Goal: Task Accomplishment & Management: Use online tool/utility

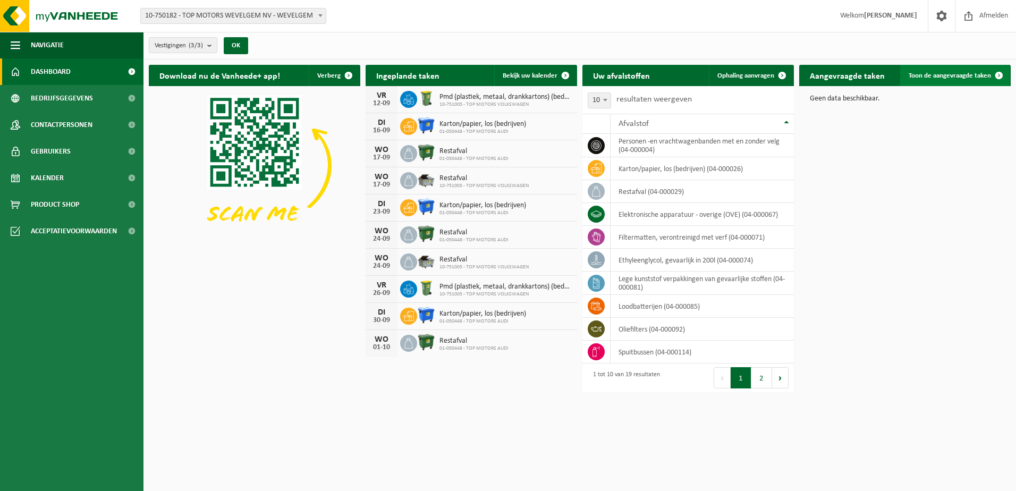
click at [932, 73] on span "Toon de aangevraagde taken" at bounding box center [950, 75] width 82 height 7
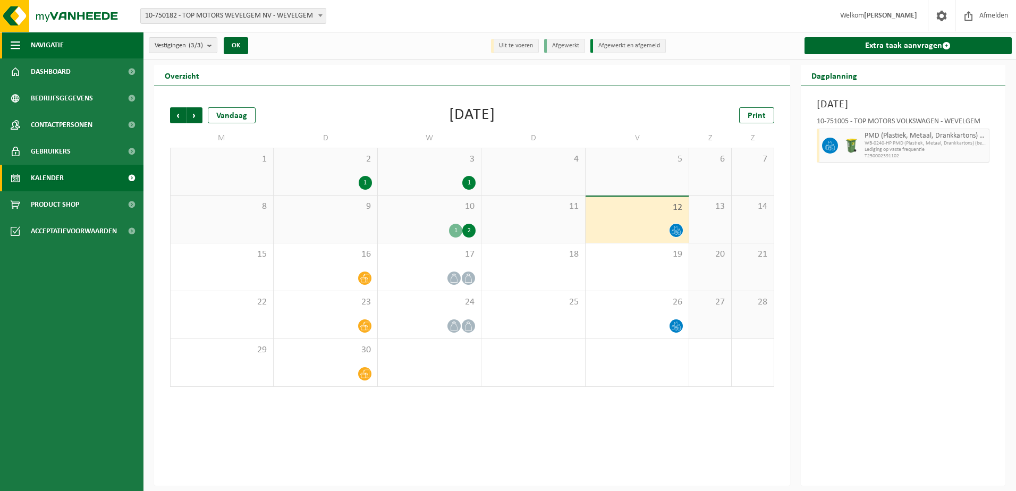
click at [15, 45] on span "button" at bounding box center [16, 45] width 10 height 27
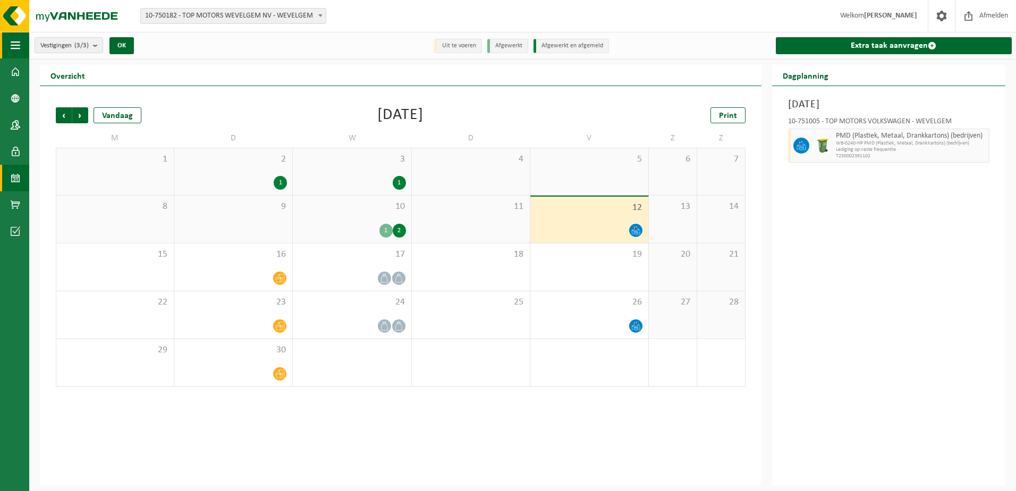
click at [15, 45] on span "button" at bounding box center [16, 45] width 10 height 27
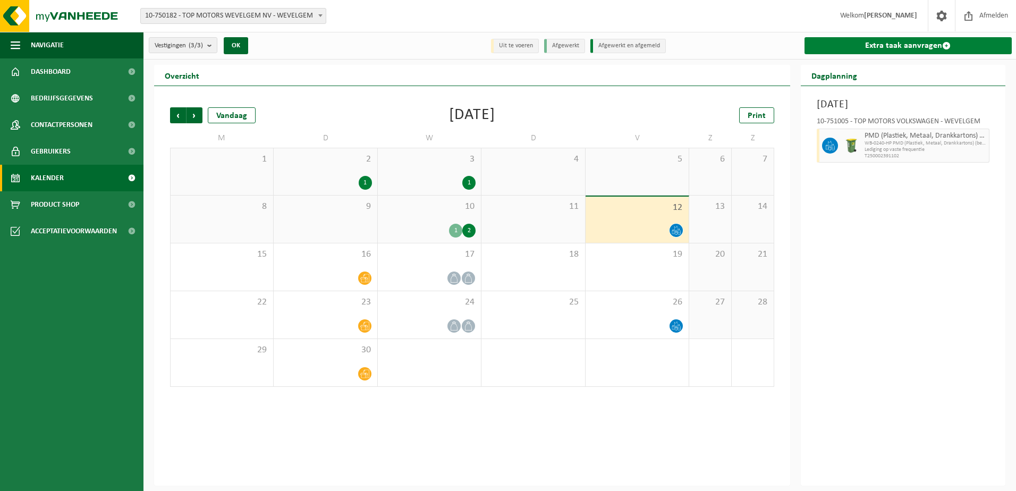
click at [932, 44] on link "Extra taak aanvragen" at bounding box center [908, 45] width 208 height 17
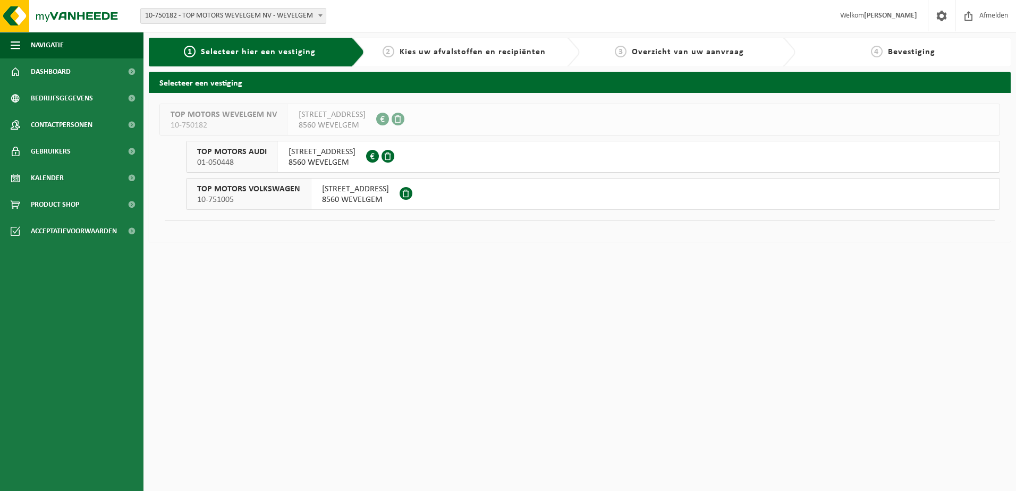
click at [316, 12] on span at bounding box center [320, 16] width 11 height 14
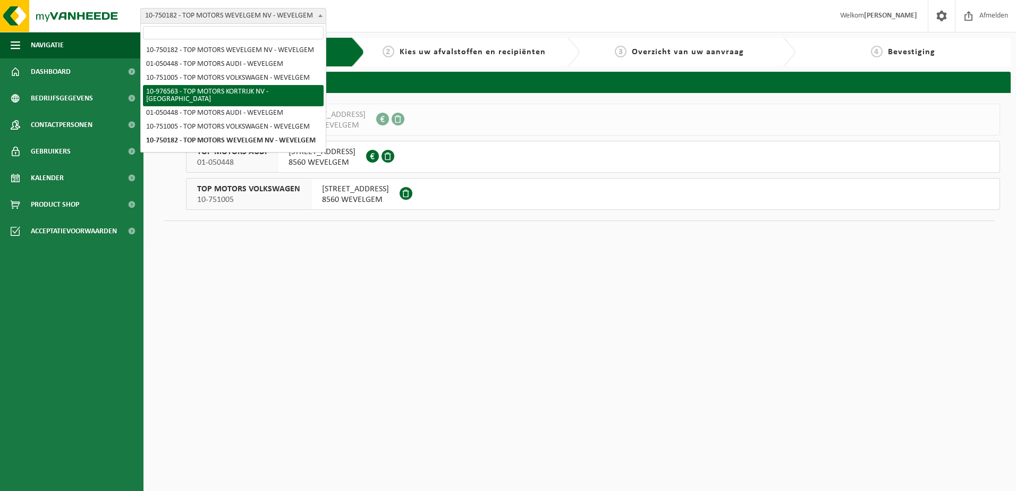
select select "158912"
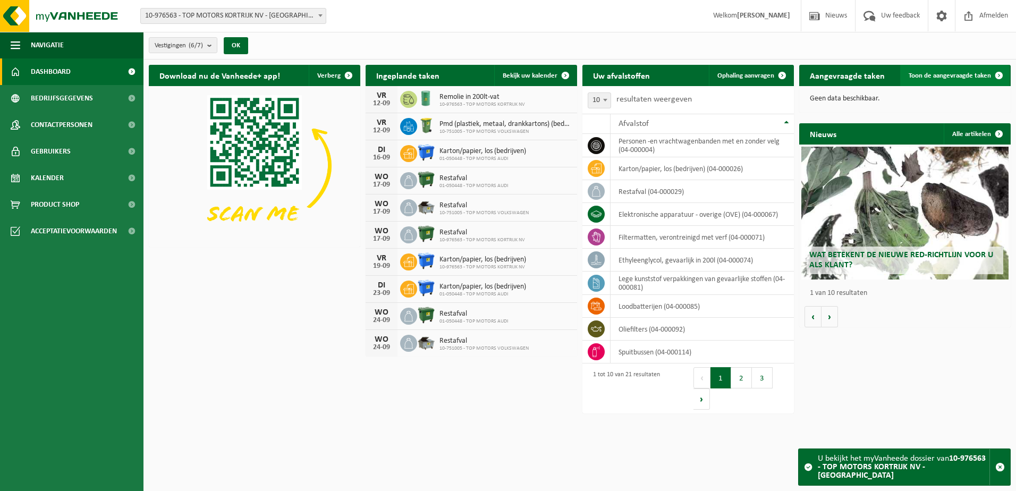
click at [971, 73] on span "Toon de aangevraagde taken" at bounding box center [950, 75] width 82 height 7
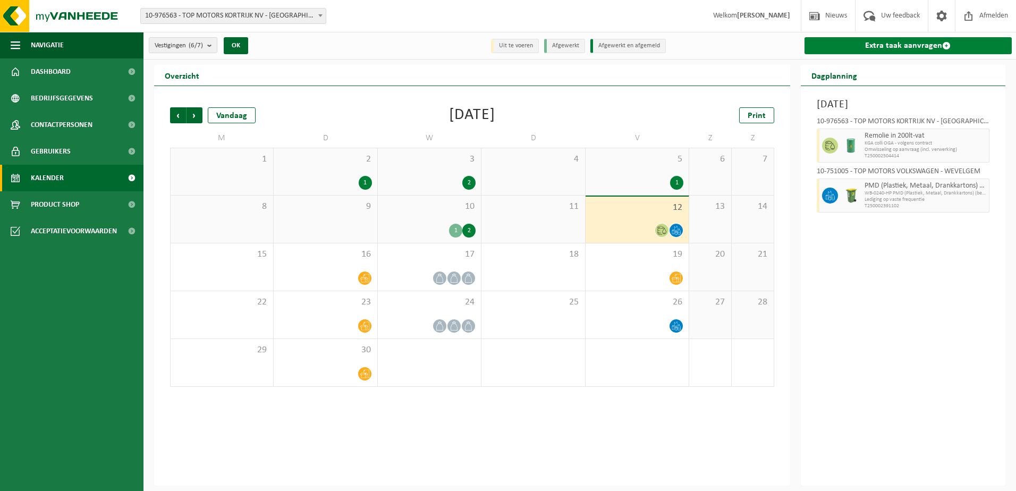
click at [920, 46] on link "Extra taak aanvragen" at bounding box center [908, 45] width 208 height 17
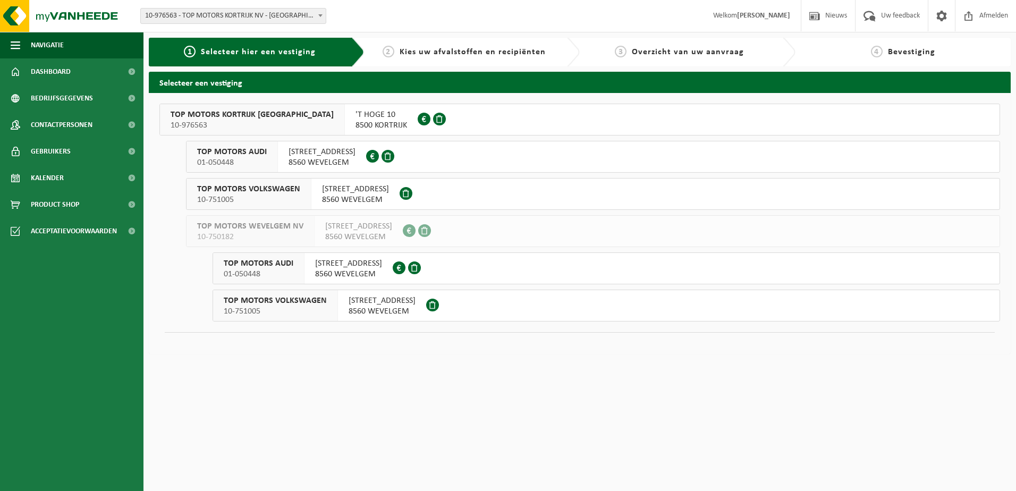
click at [242, 118] on span "TOP MOTORS KORTRIJK NV" at bounding box center [252, 114] width 163 height 11
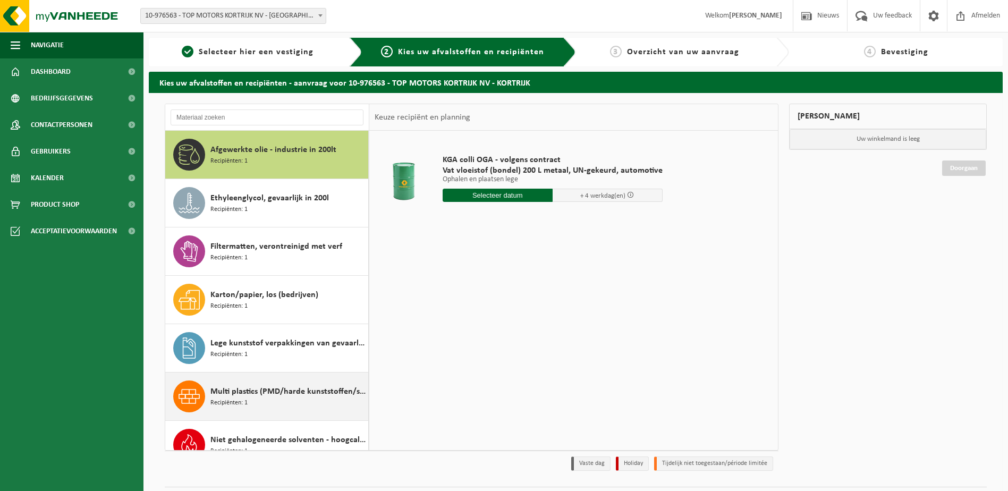
click at [287, 391] on span "Multi plastics (PMD/harde kunststoffen/spanbanden/EPS/folie naturel/folie gemen…" at bounding box center [287, 391] width 155 height 13
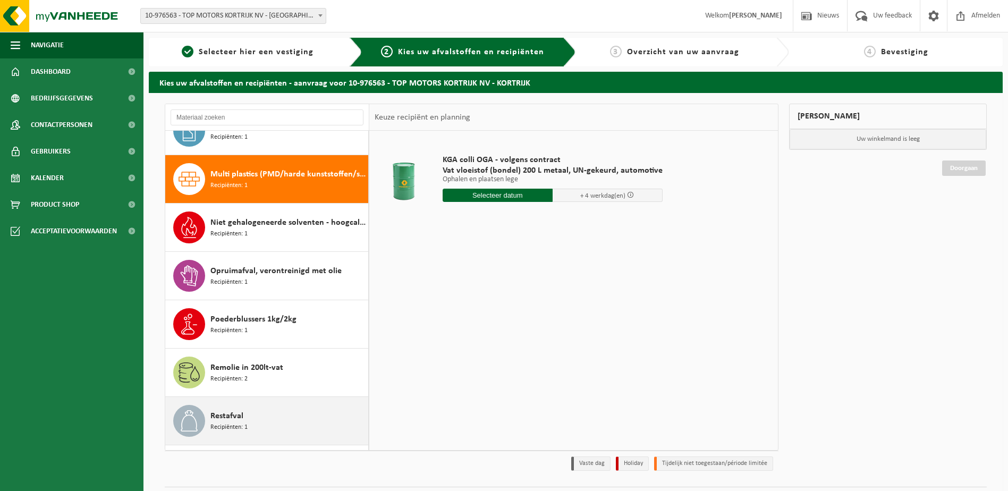
scroll to position [242, 0]
